Goal: Transaction & Acquisition: Purchase product/service

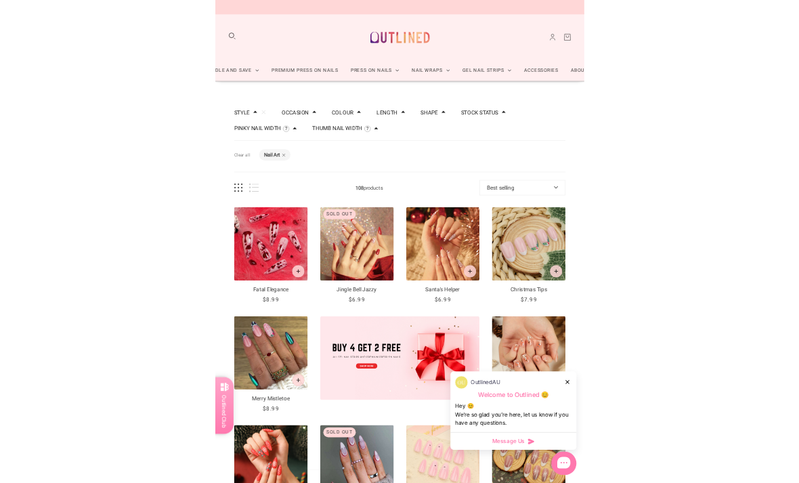
scroll to position [245, 0]
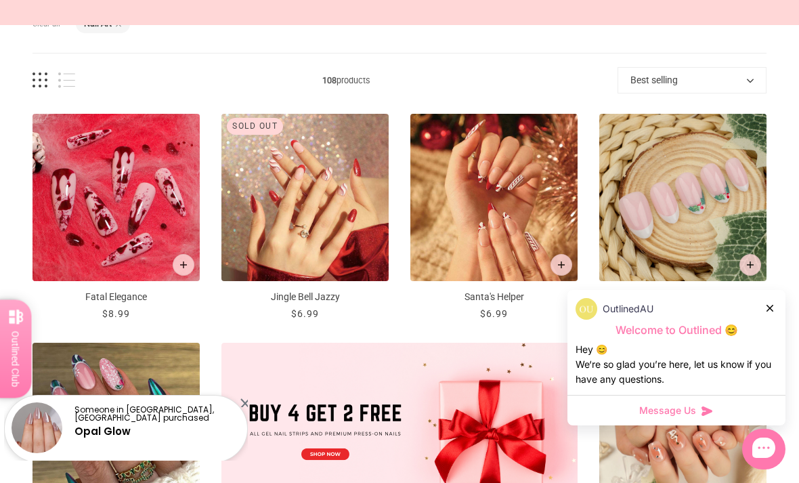
click at [38, 304] on div "Fatal Elegance $8.99 /" at bounding box center [116, 306] width 167 height 29
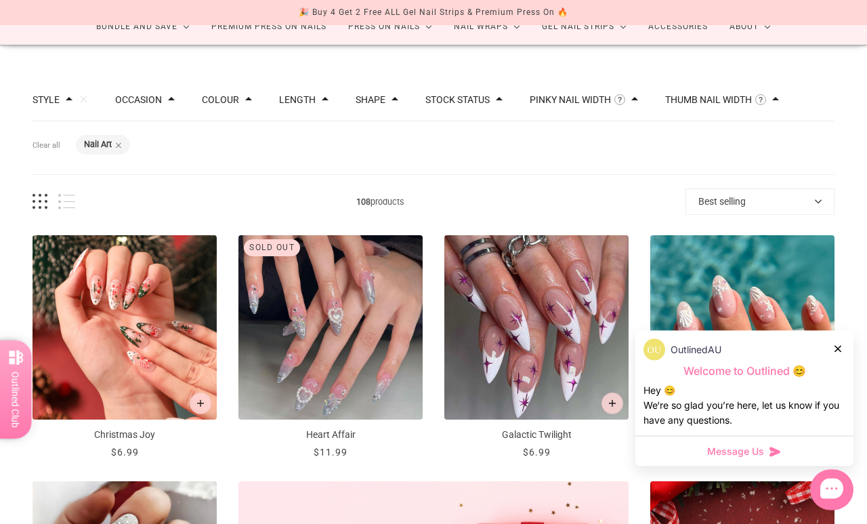
scroll to position [96, 0]
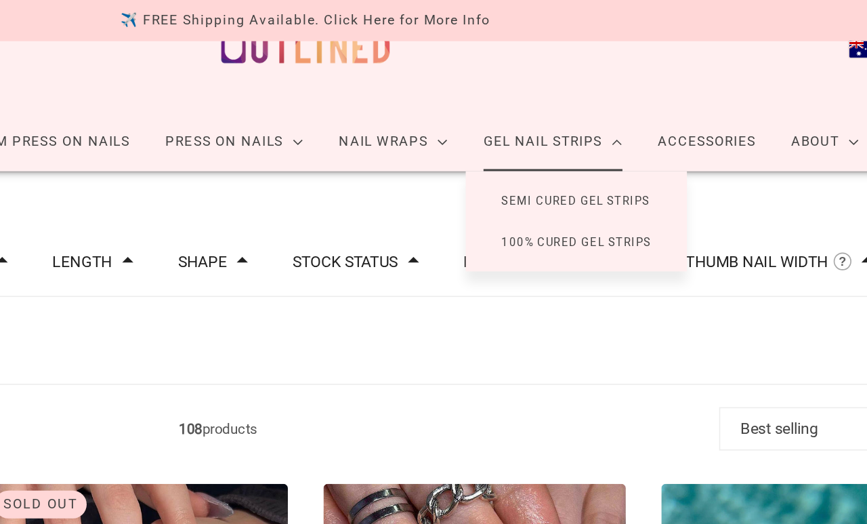
scroll to position [0, 30]
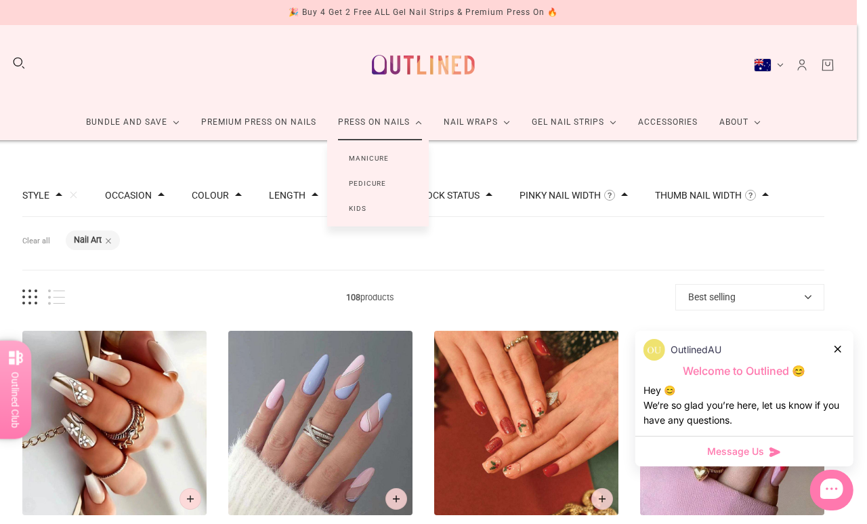
scroll to position [0, 22]
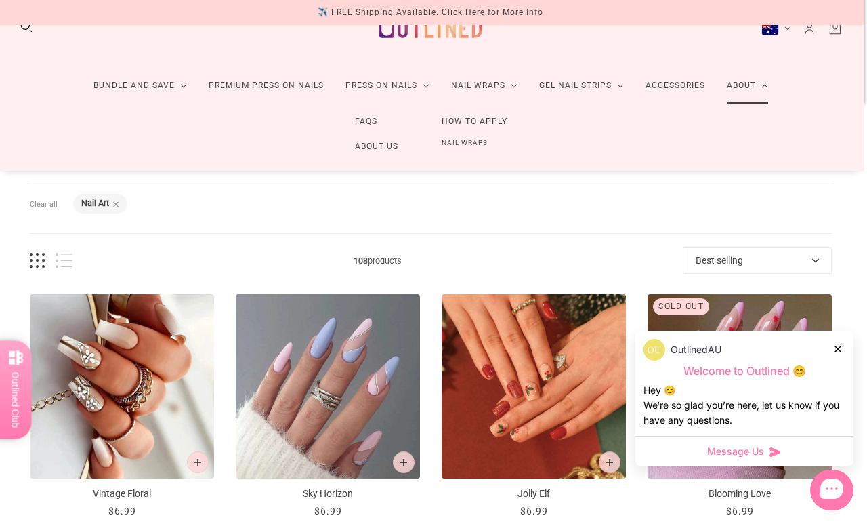
scroll to position [37, 3]
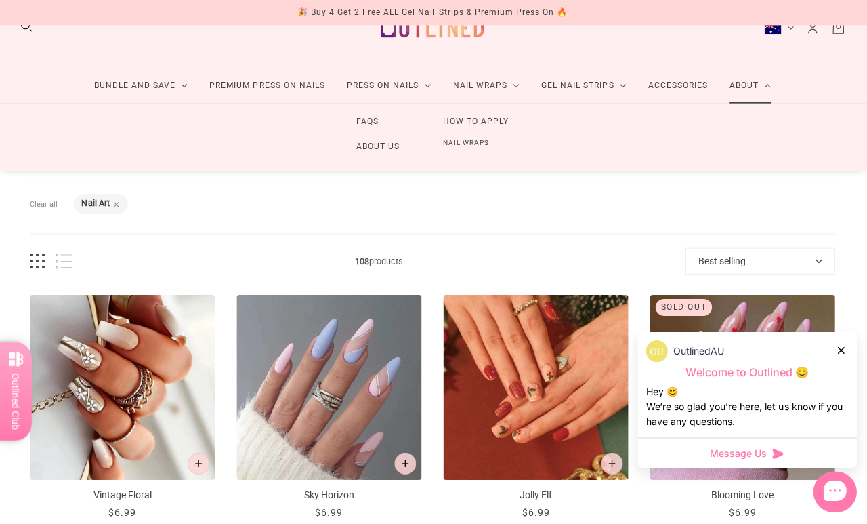
click at [87, 129] on div "FAQs About Us How to Apply Nail Wraps" at bounding box center [430, 136] width 867 height 67
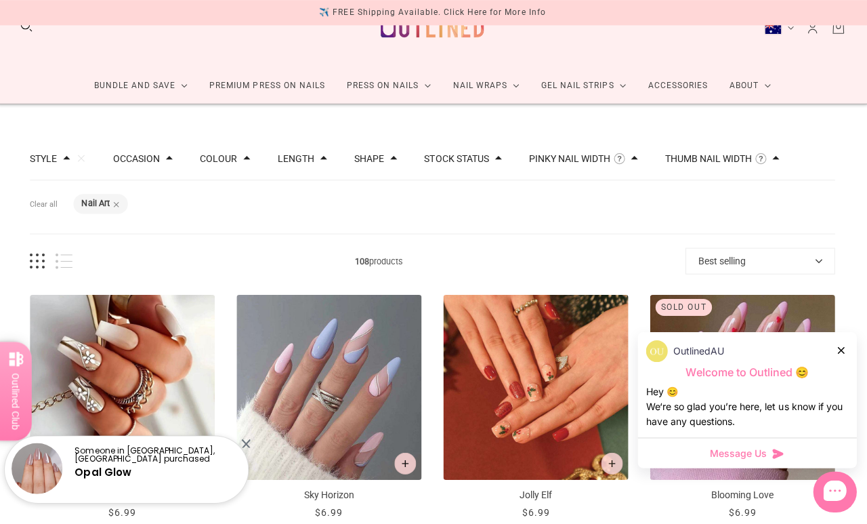
click at [517, 43] on div "Bundle and Save Press On Nail Bundles Press On Nails Bundles Kids Press On Nail…" at bounding box center [430, 46] width 867 height 116
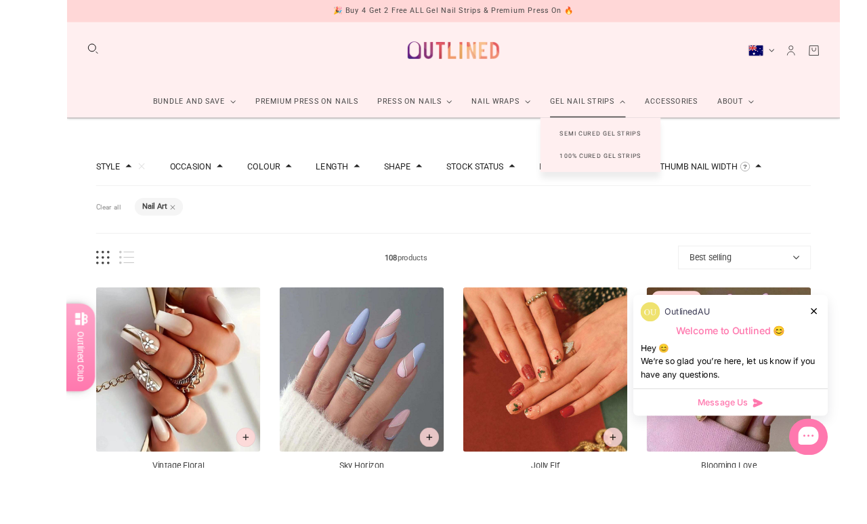
scroll to position [25, 0]
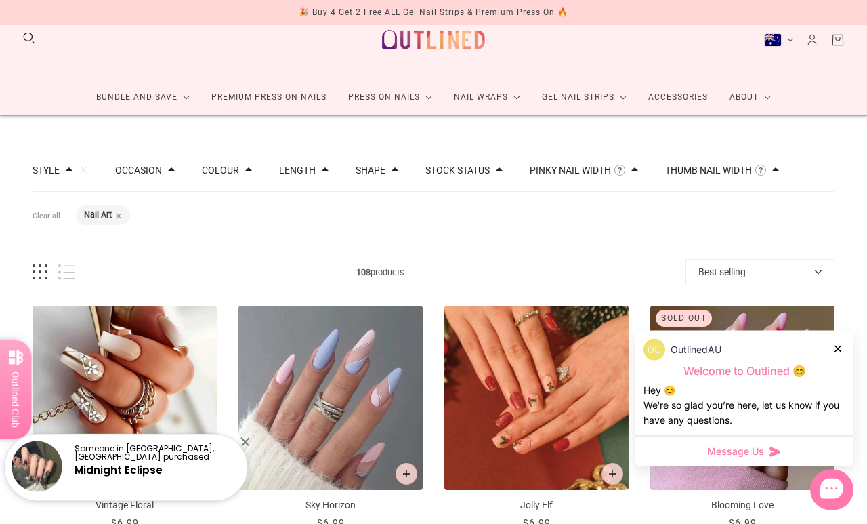
click at [41, 211] on button "Clear all" at bounding box center [47, 216] width 28 height 20
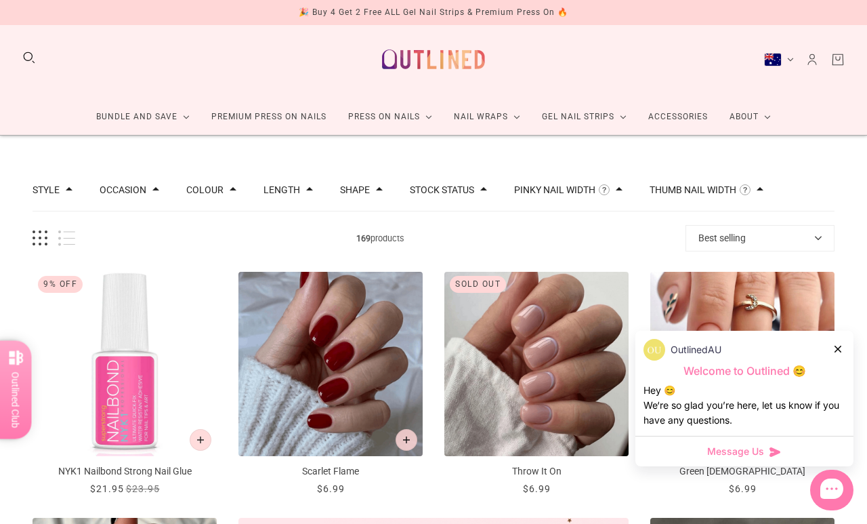
scroll to position [5, 0]
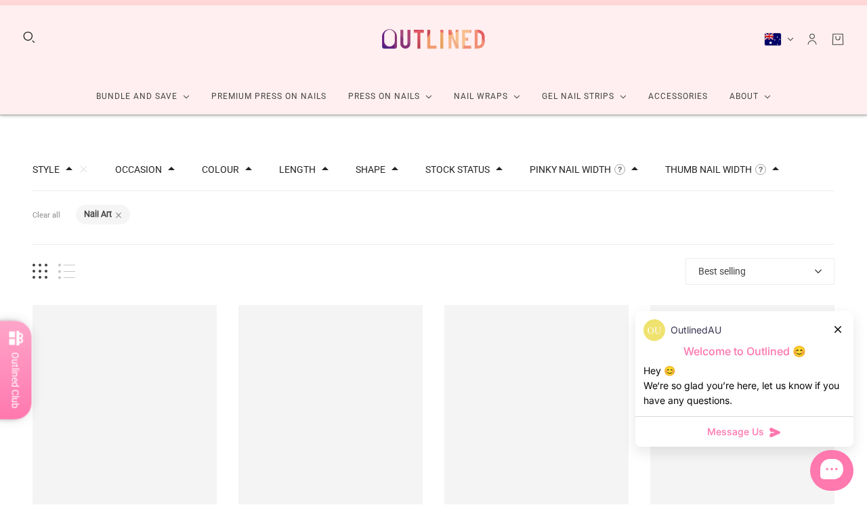
scroll to position [25, 0]
